Goal: Complete application form: Complete application form

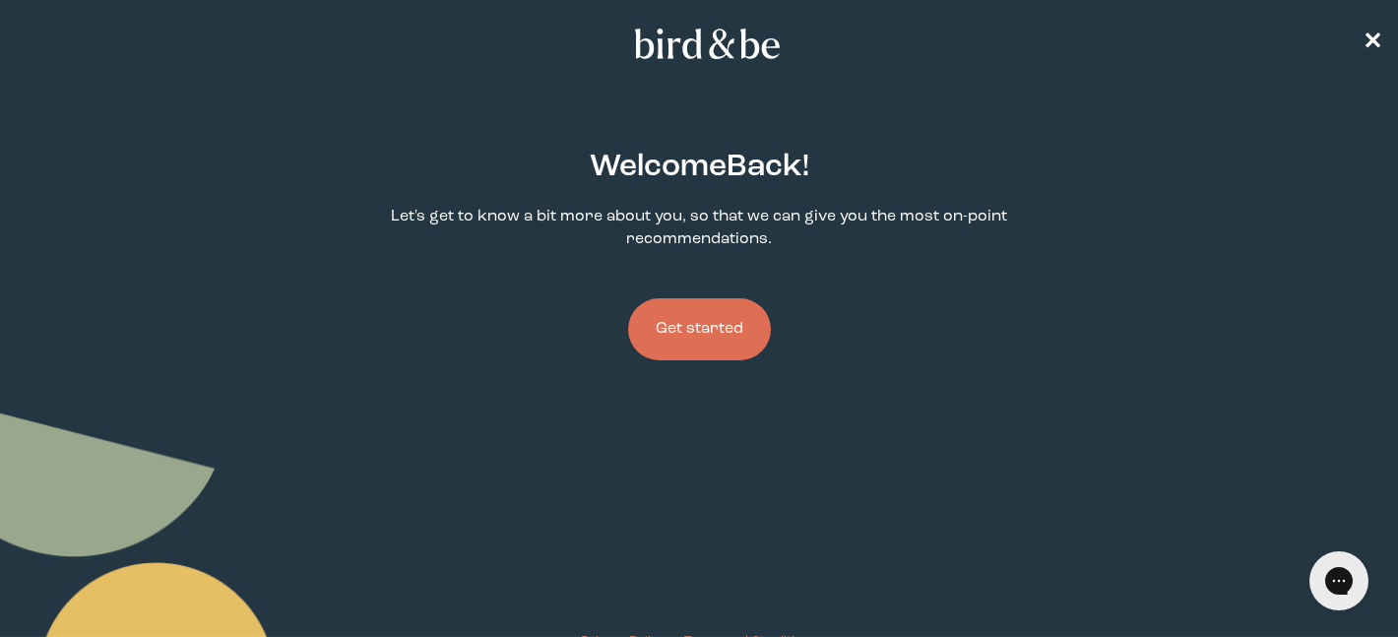
click at [662, 331] on button "Get started" at bounding box center [699, 329] width 143 height 62
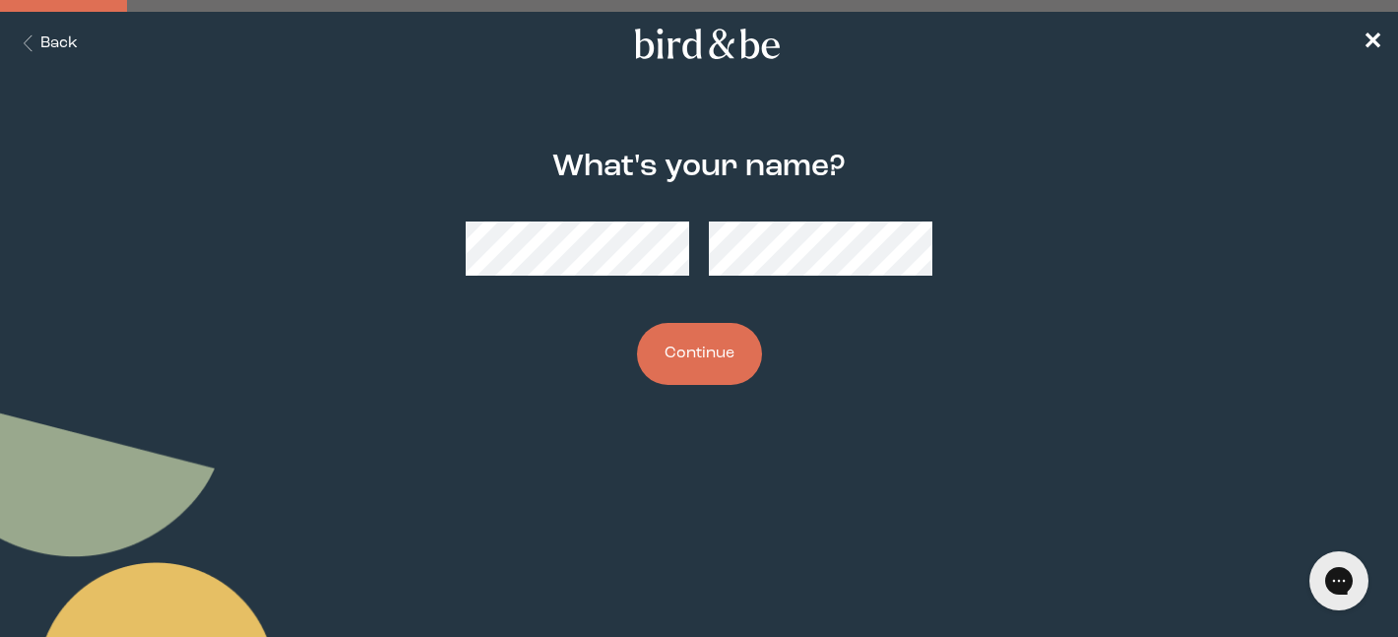
click at [716, 340] on button "Continue" at bounding box center [699, 354] width 125 height 62
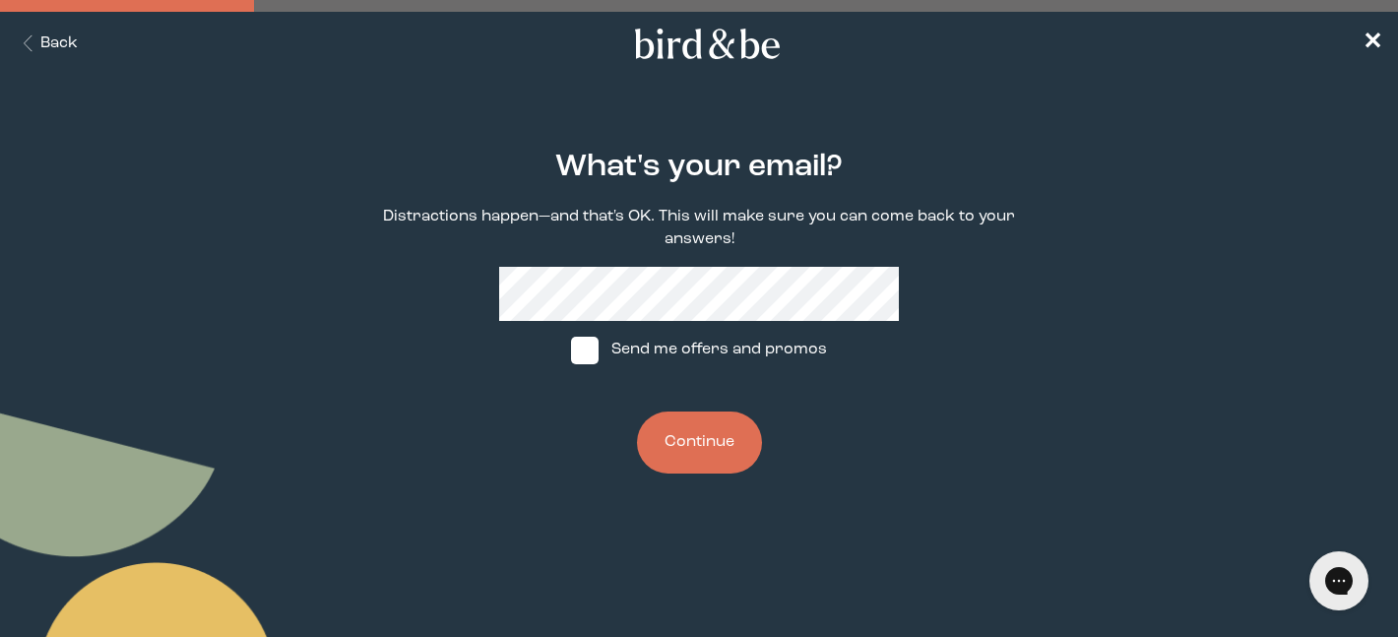
click at [692, 446] on button "Continue" at bounding box center [699, 443] width 125 height 62
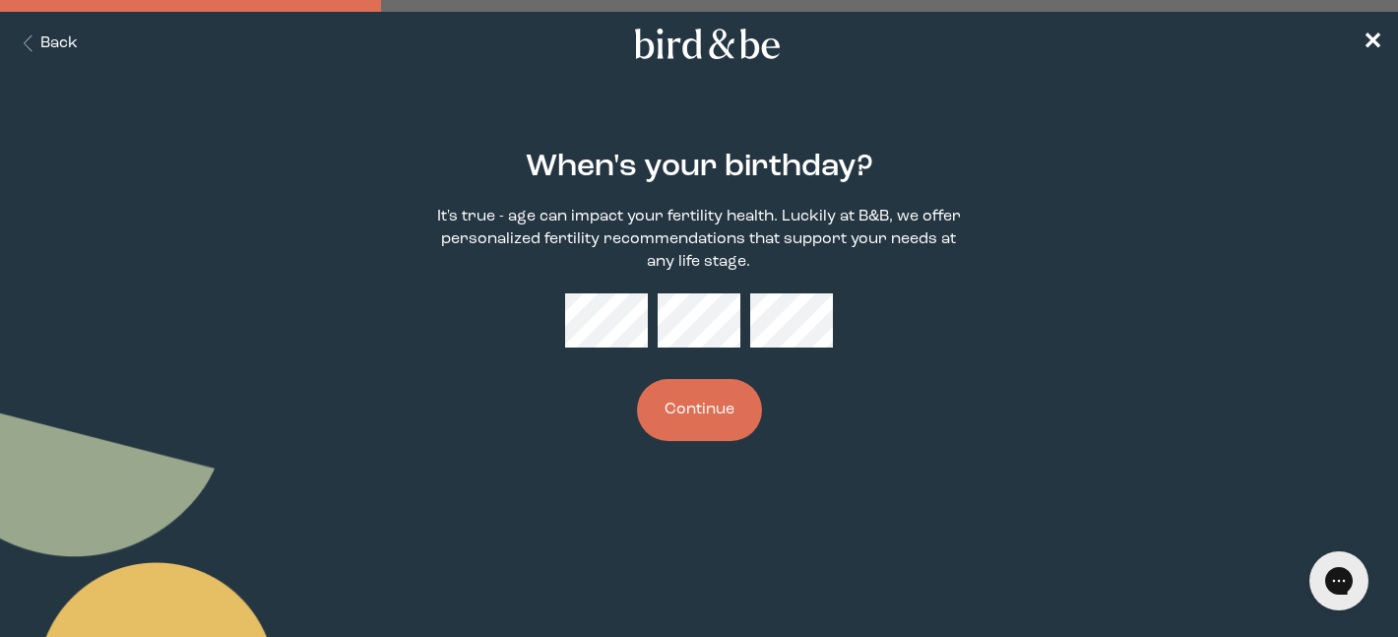
click at [670, 411] on button "Continue" at bounding box center [699, 410] width 125 height 62
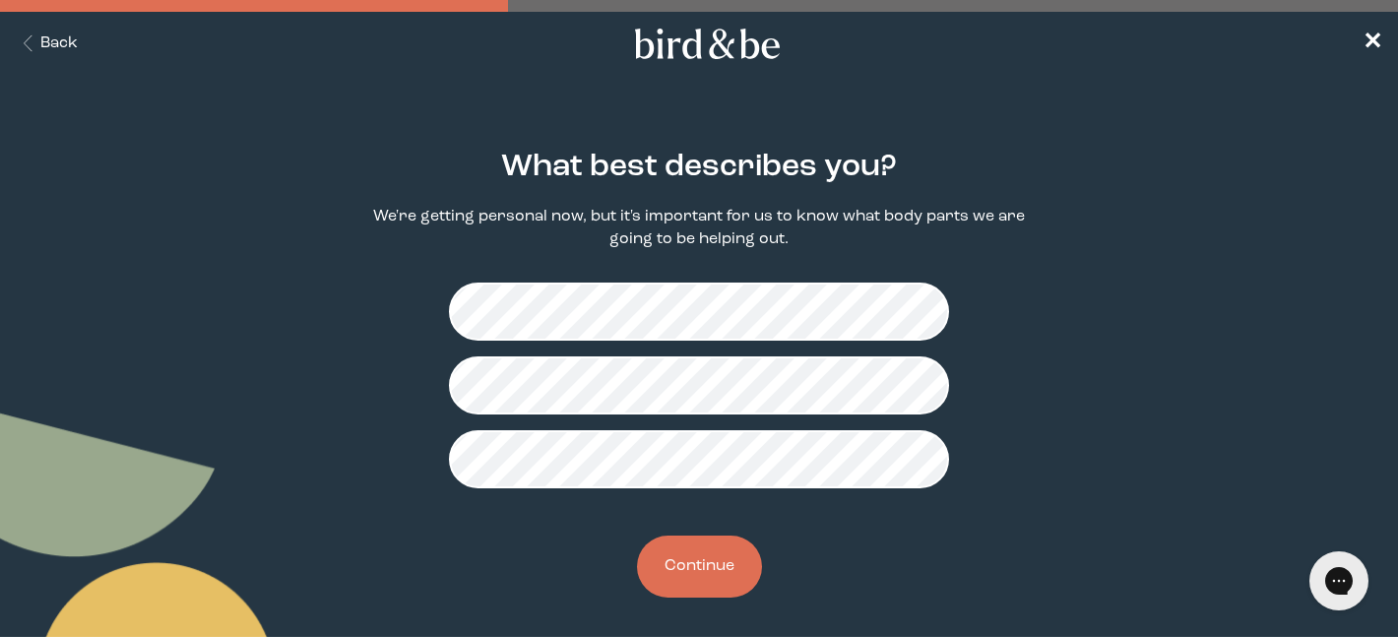
click at [675, 576] on button "Continue" at bounding box center [699, 567] width 125 height 62
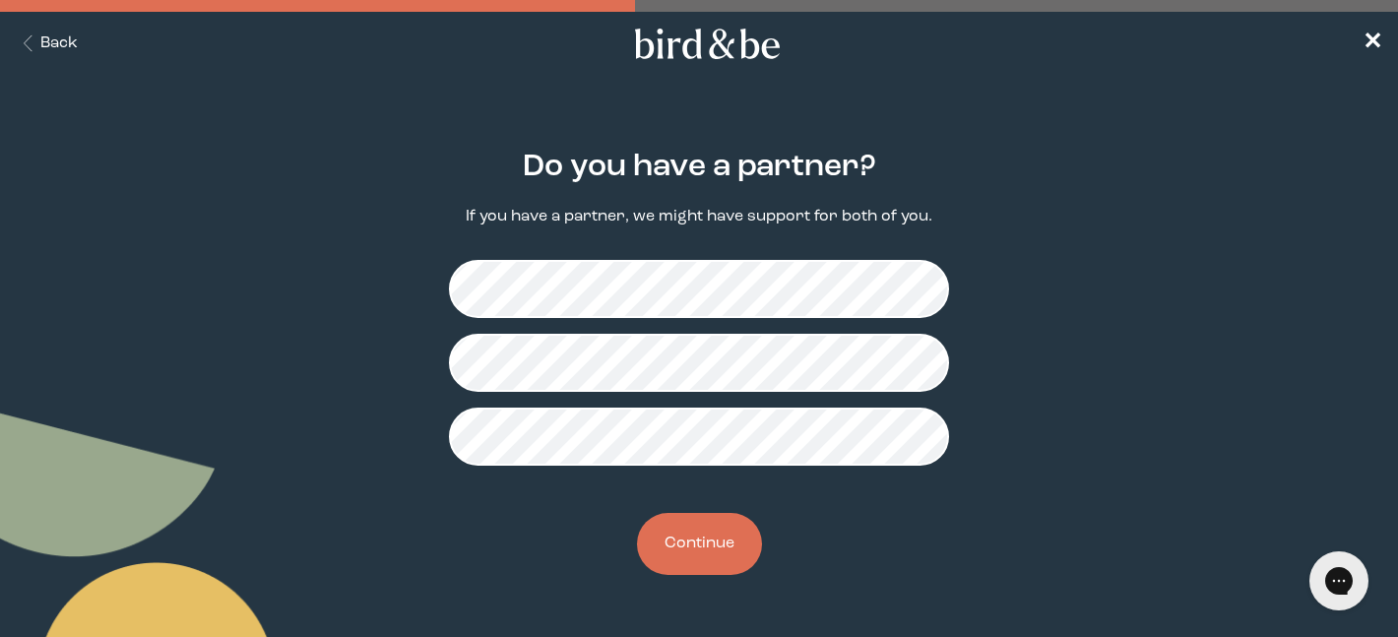
click at [689, 546] on button "Continue" at bounding box center [699, 544] width 125 height 62
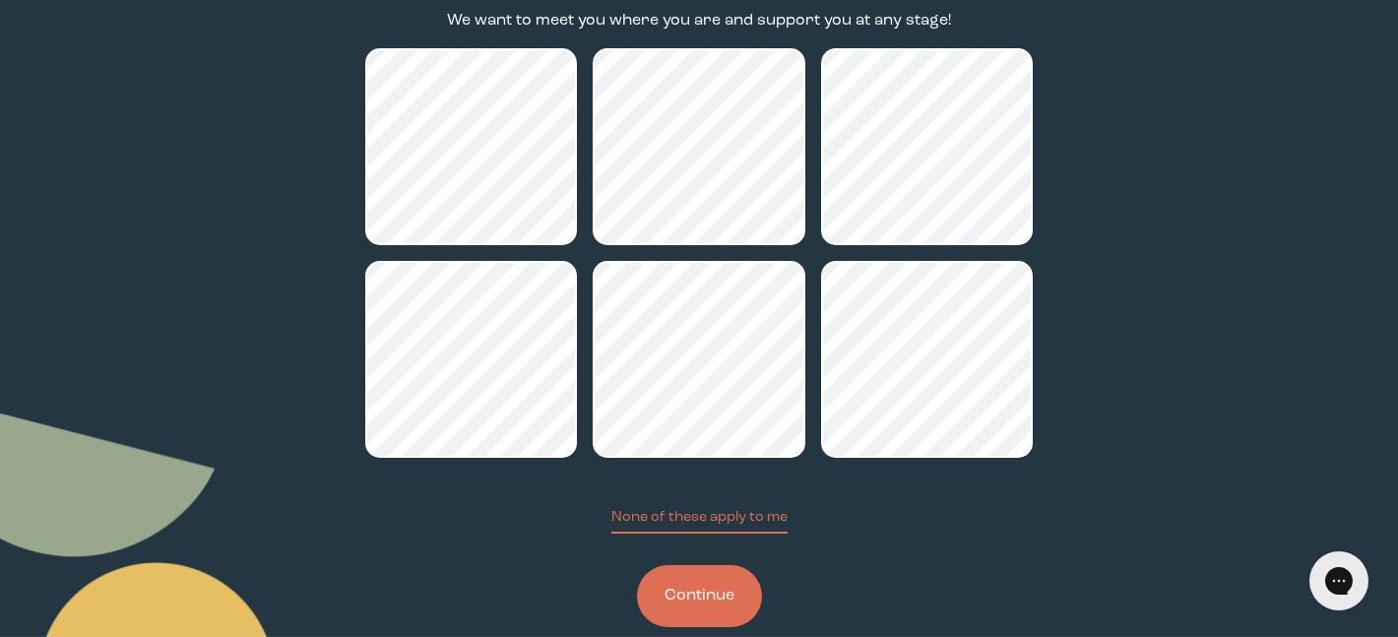
scroll to position [198, 0]
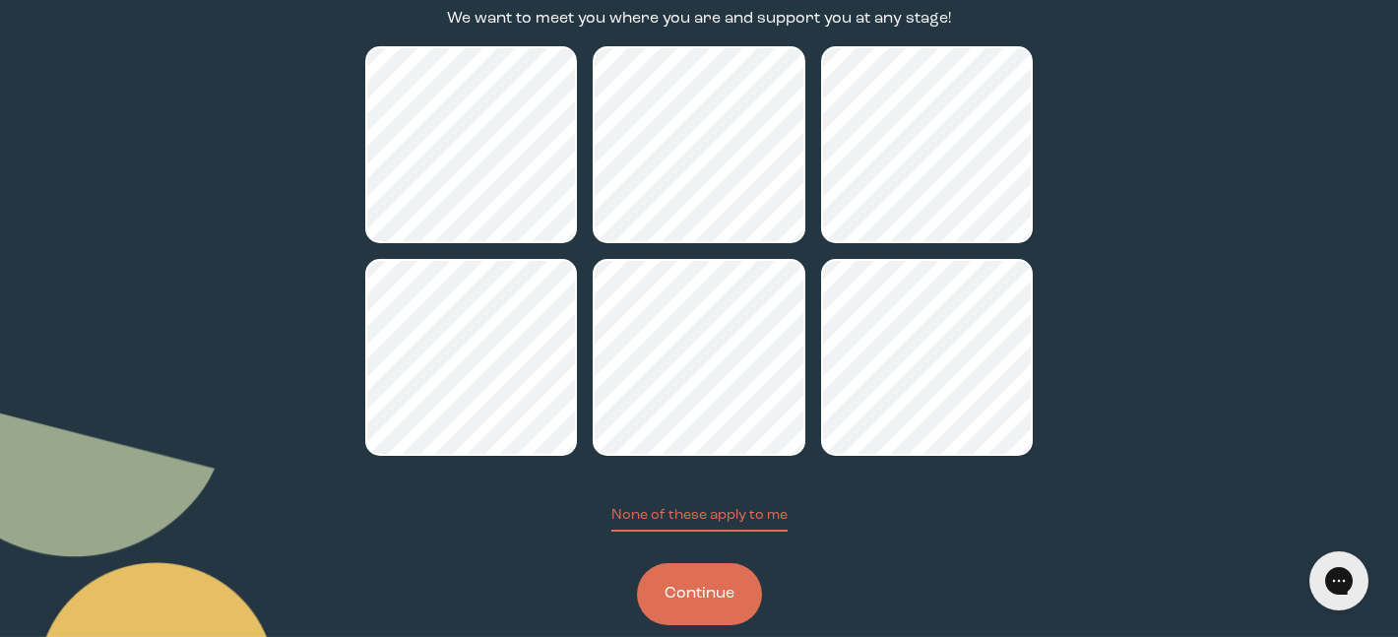
click at [663, 587] on button "Continue" at bounding box center [699, 594] width 125 height 62
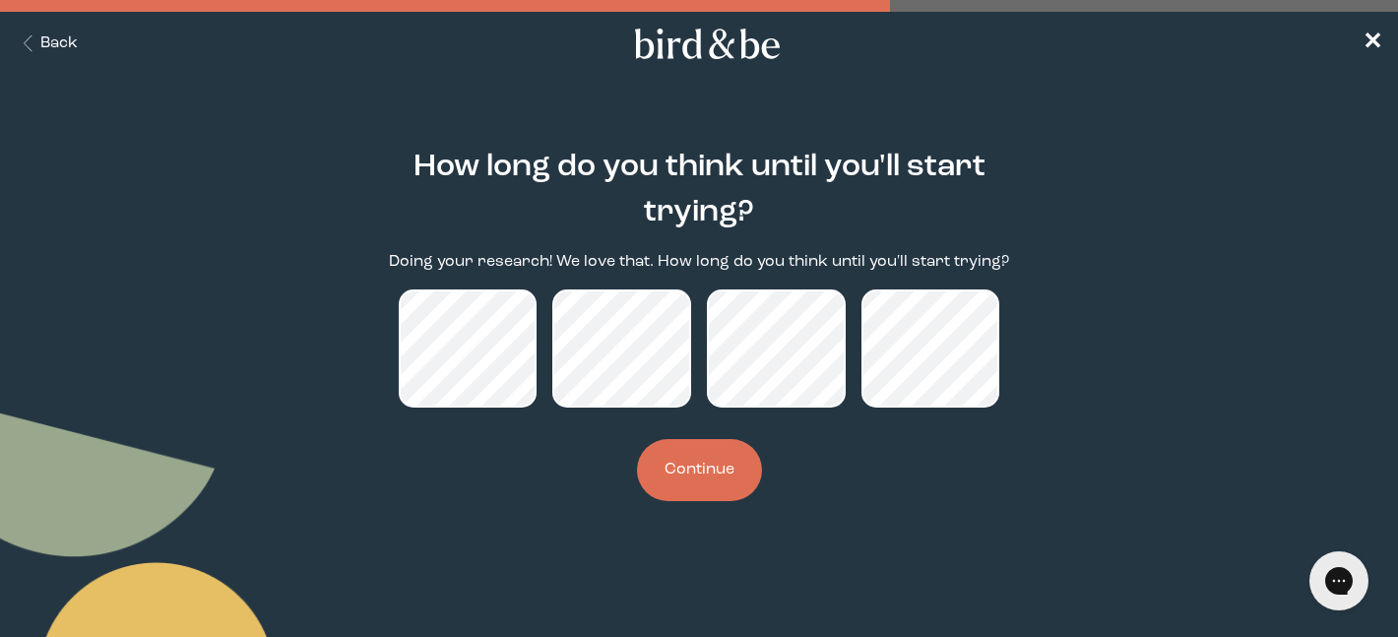
click at [682, 470] on button "Continue" at bounding box center [699, 470] width 125 height 62
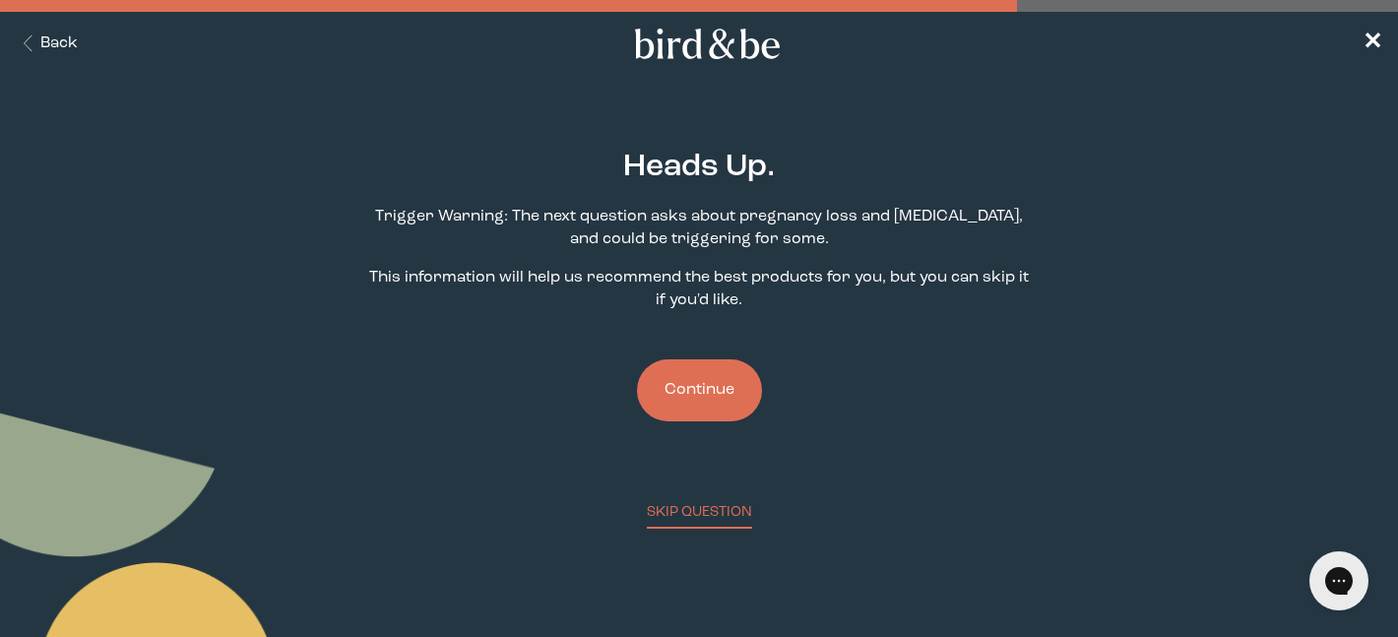
click at [50, 44] on button "Back" at bounding box center [47, 43] width 62 height 23
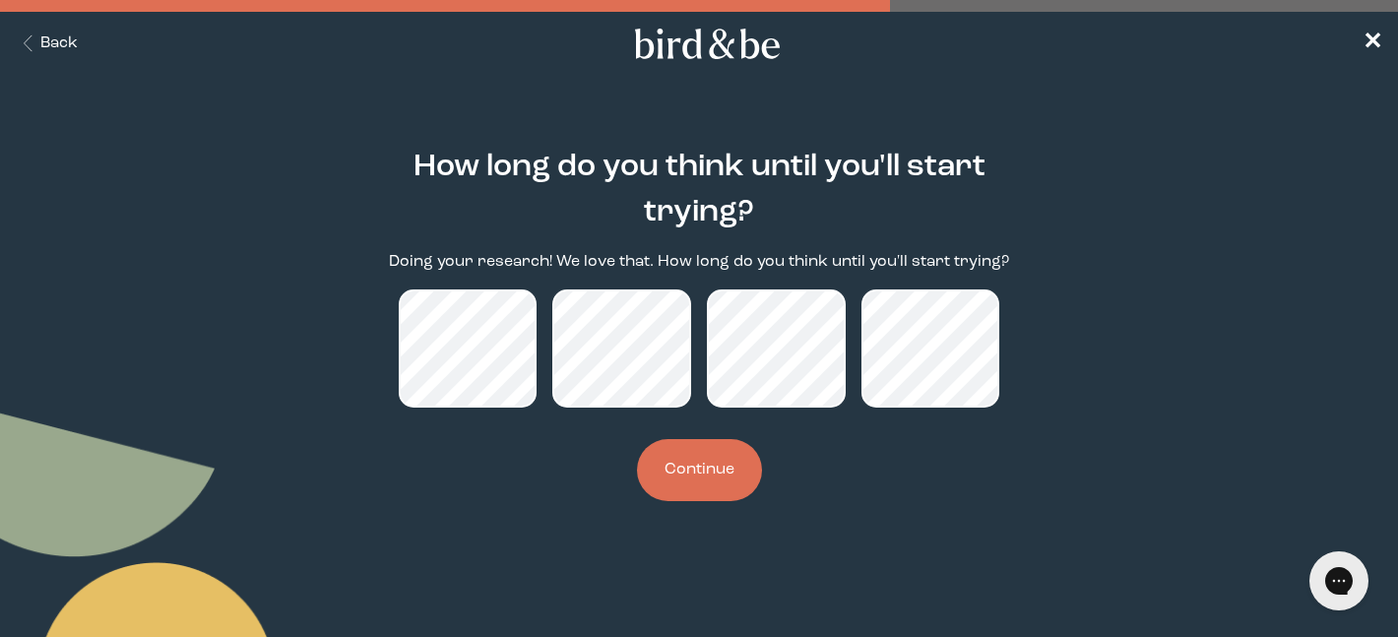
click at [733, 493] on button "Continue" at bounding box center [699, 470] width 125 height 62
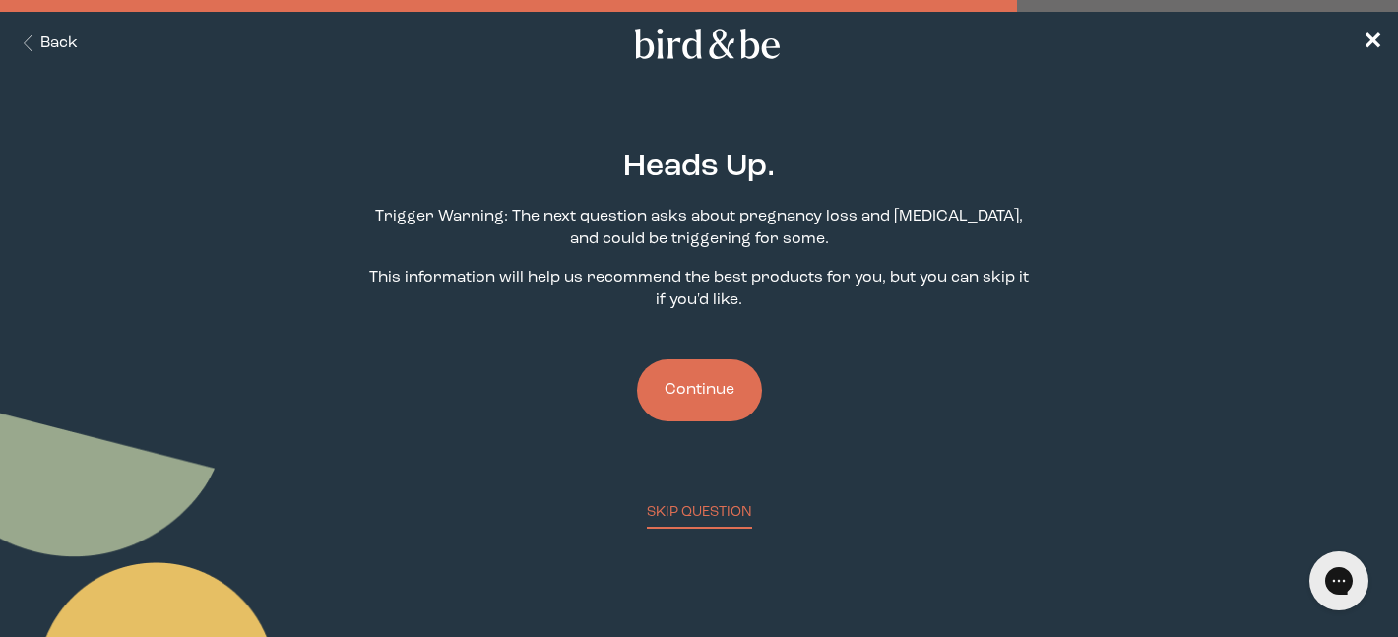
click at [704, 403] on button "Continue" at bounding box center [699, 390] width 125 height 62
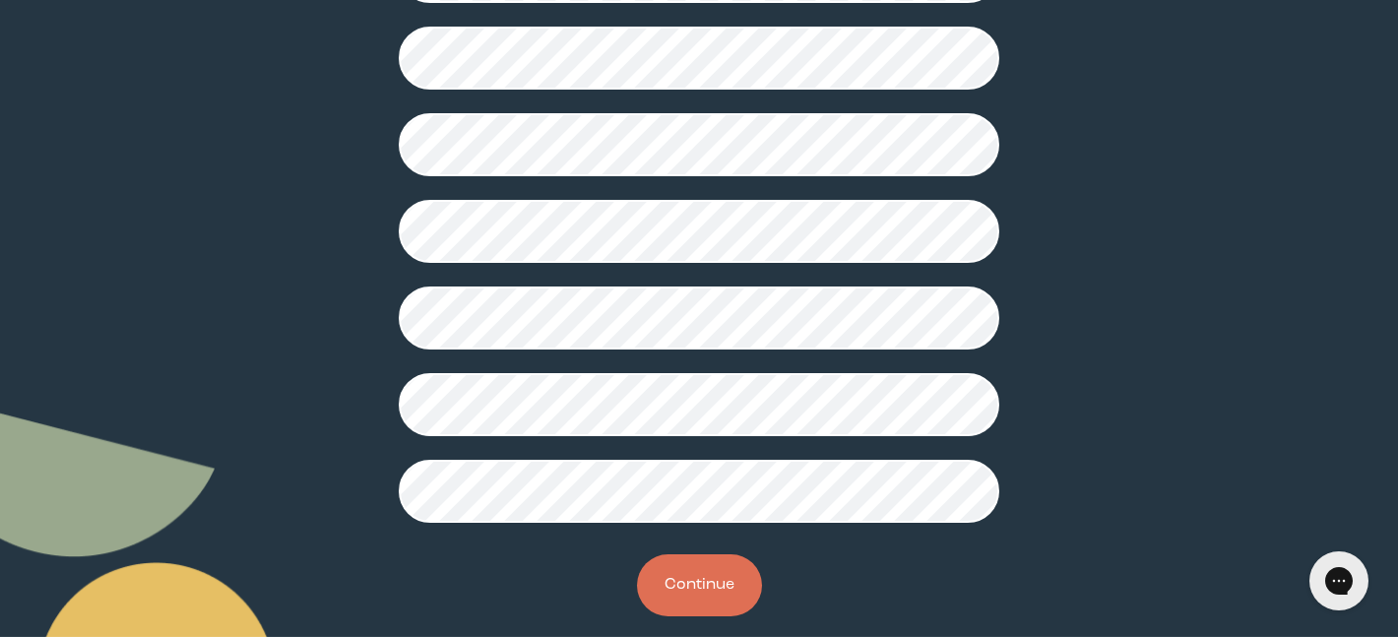
scroll to position [569, 0]
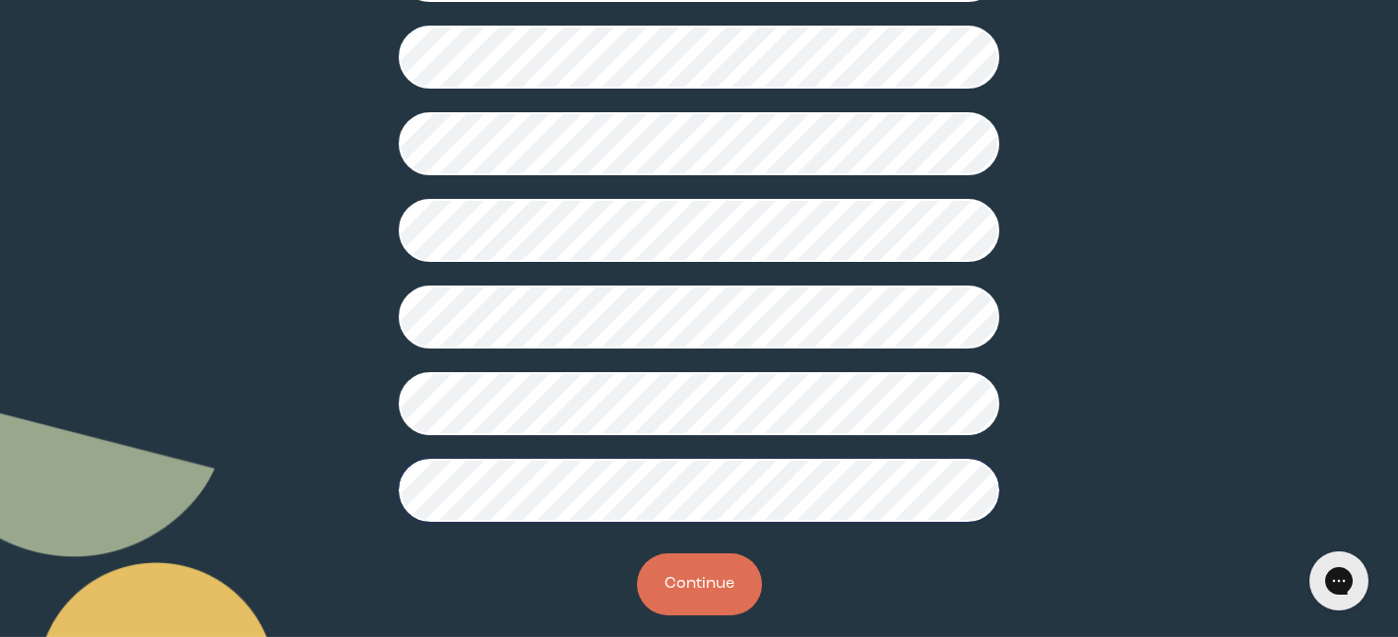
click at [687, 575] on button "Continue" at bounding box center [699, 584] width 125 height 62
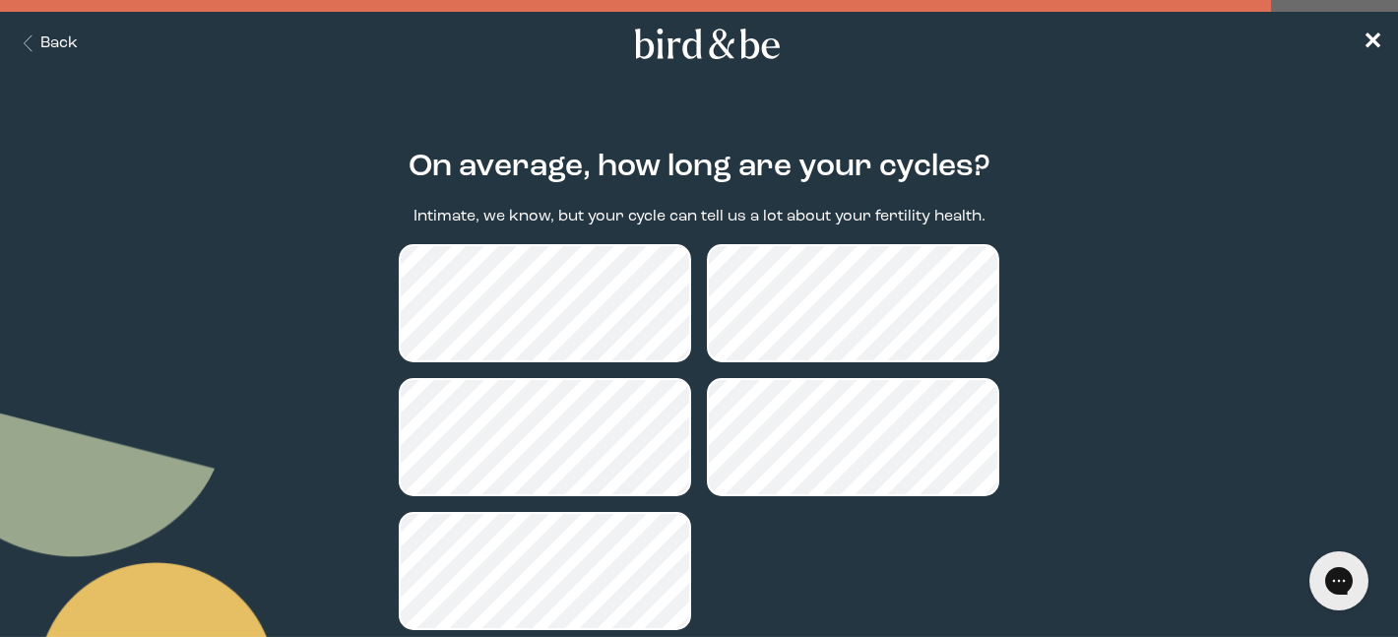
scroll to position [134, 0]
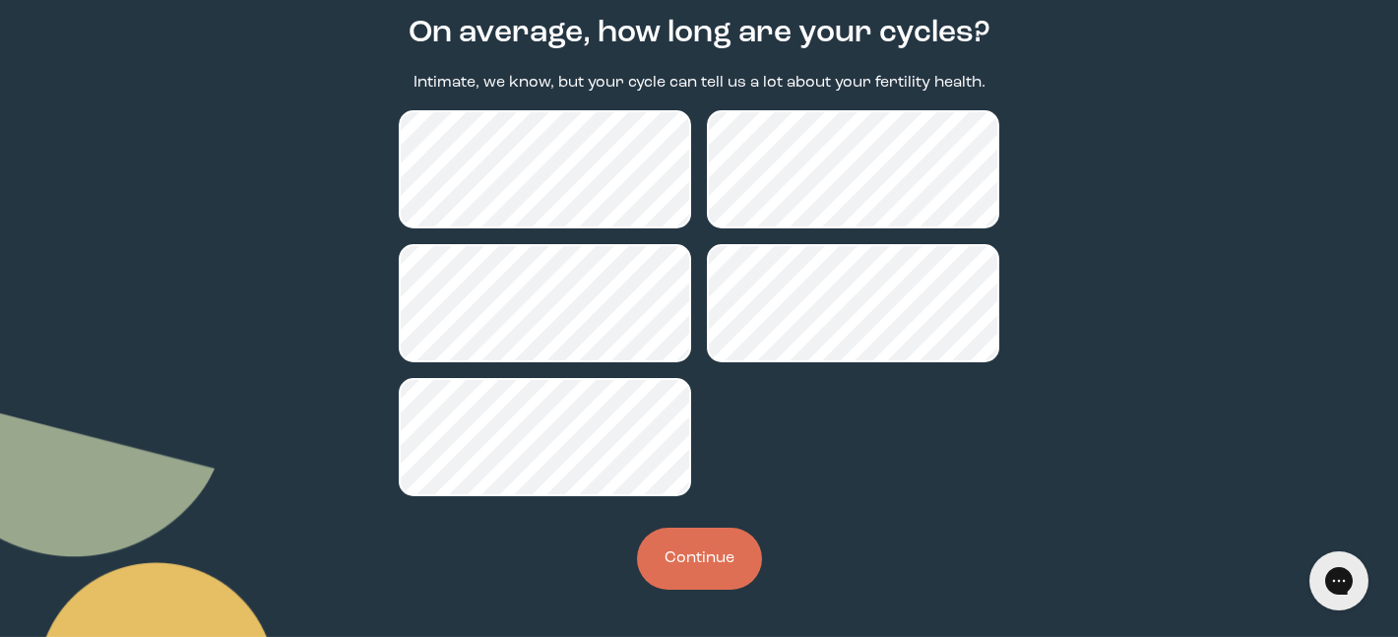
click at [725, 580] on button "Continue" at bounding box center [699, 559] width 125 height 62
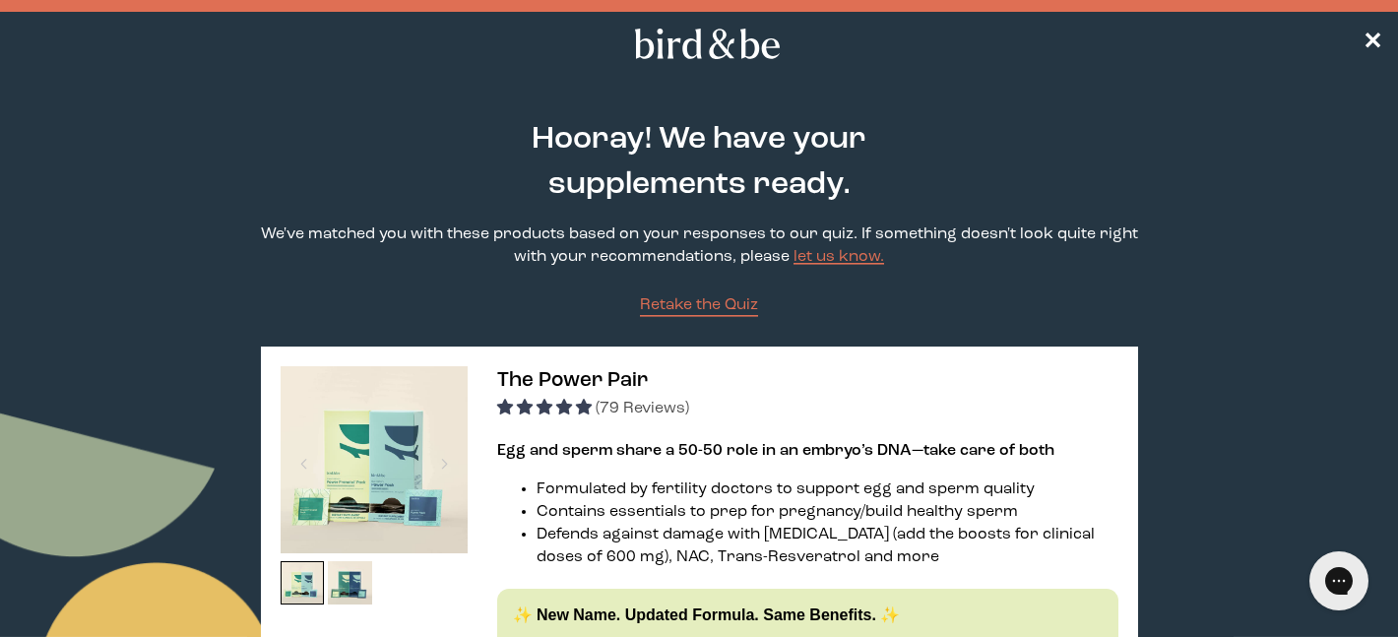
click at [1364, 29] on nav "✕" at bounding box center [699, 43] width 1398 height 63
click at [1368, 44] on span "✕" at bounding box center [1373, 44] width 20 height 24
